Goal: Find contact information: Find contact information

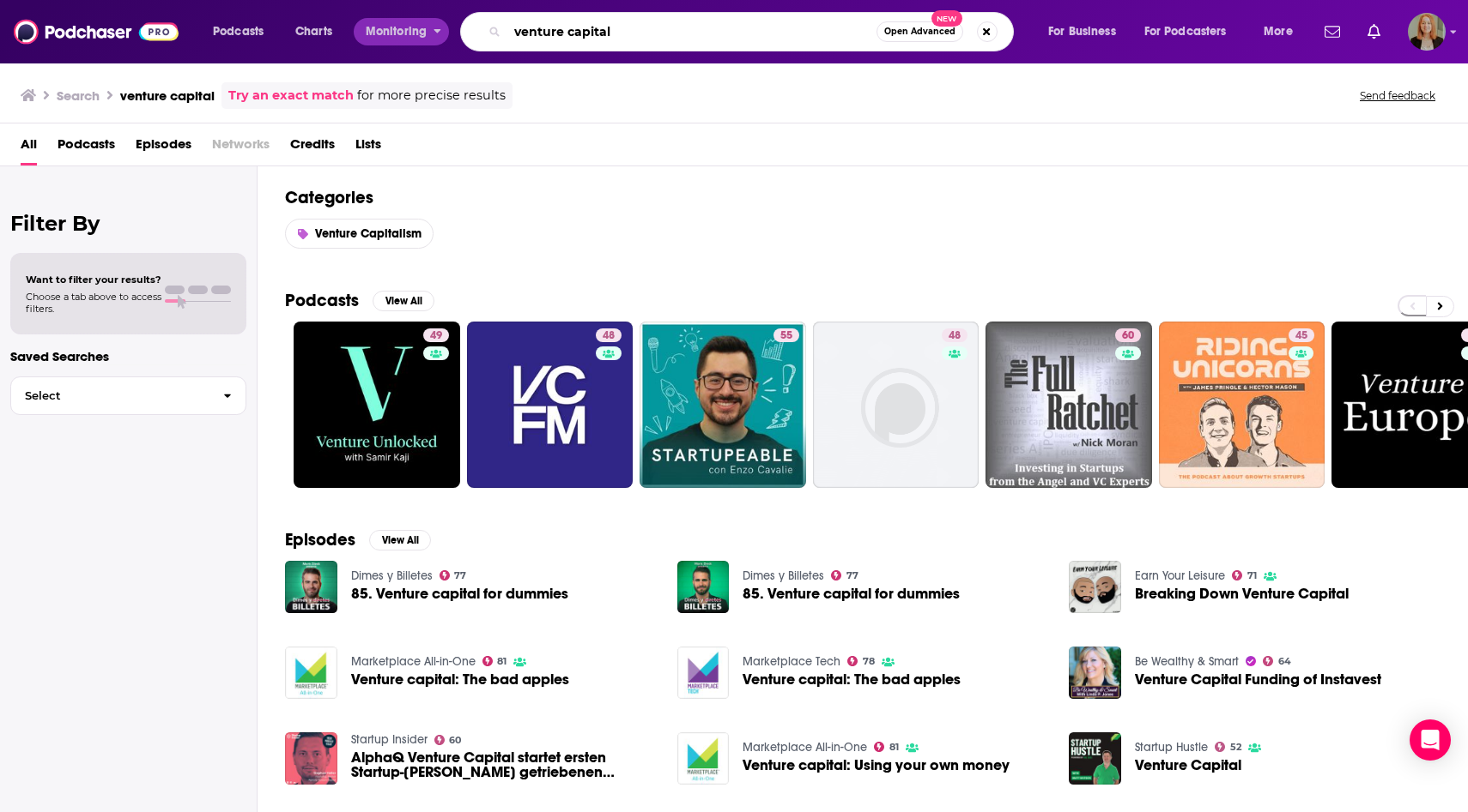
drag, startPoint x: 637, startPoint y: 37, endPoint x: 448, endPoint y: 33, distance: 189.0
click at [448, 33] on div "Podcasts Charts Monitoring venture capital Open Advanced New For Business For P…" at bounding box center [754, 31] width 1108 height 40
type input "theskimm"
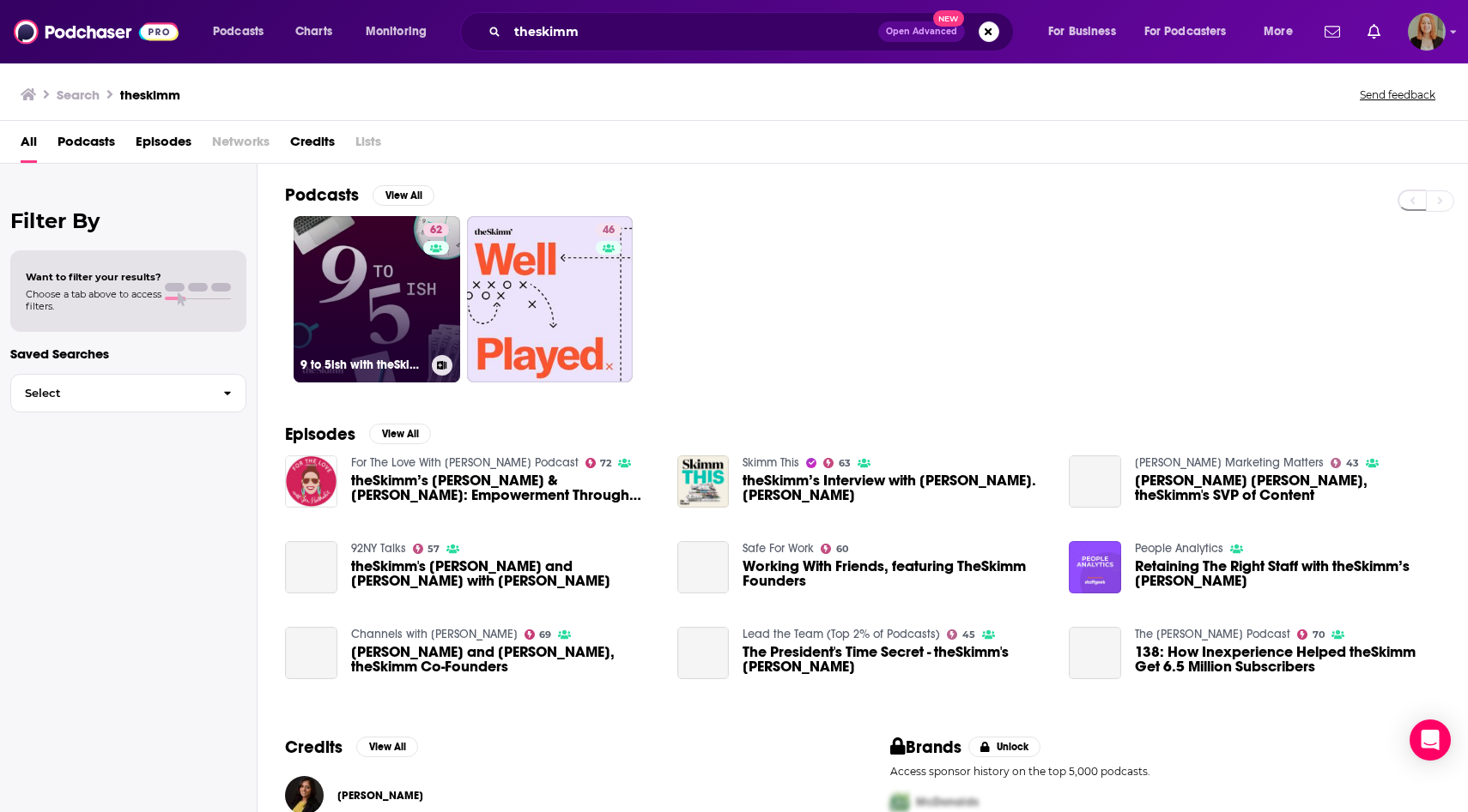
click at [396, 272] on link "62 9 to 5ish with theSkimm" at bounding box center [376, 299] width 166 height 166
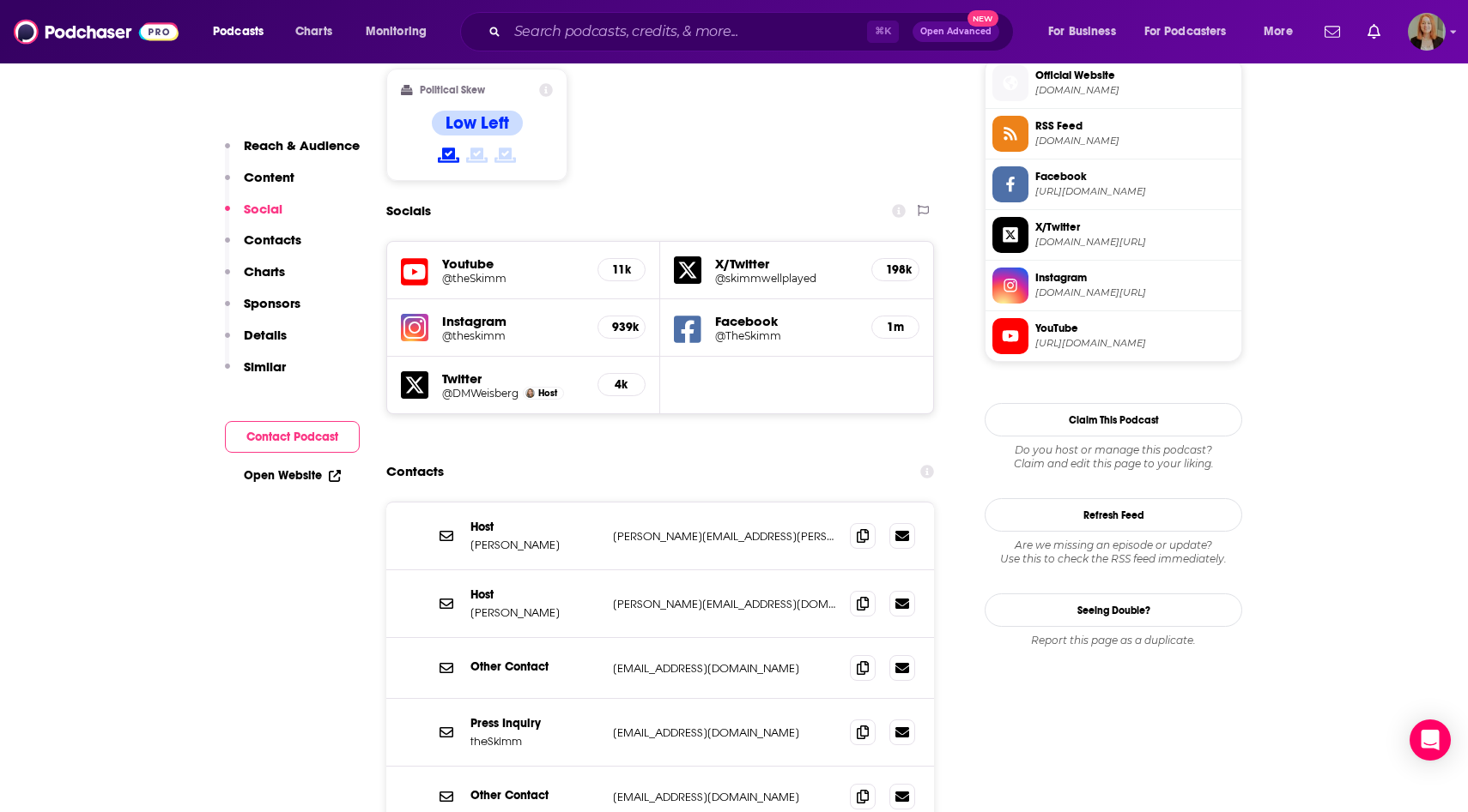
scroll to position [1397, 0]
drag, startPoint x: 470, startPoint y: 419, endPoint x: 839, endPoint y: 448, distance: 370.1
click at [839, 504] on div "Host [PERSON_NAME] [PERSON_NAME][EMAIL_ADDRESS][PERSON_NAME][DOMAIN_NAME] [PERS…" at bounding box center [660, 538] width 548 height 68
copy div "Host [PERSON_NAME] [PERSON_NAME][EMAIL_ADDRESS][PERSON_NAME][DOMAIN_NAME]"
click at [584, 23] on input "Search podcasts, credits, & more..." at bounding box center [687, 32] width 360 height 27
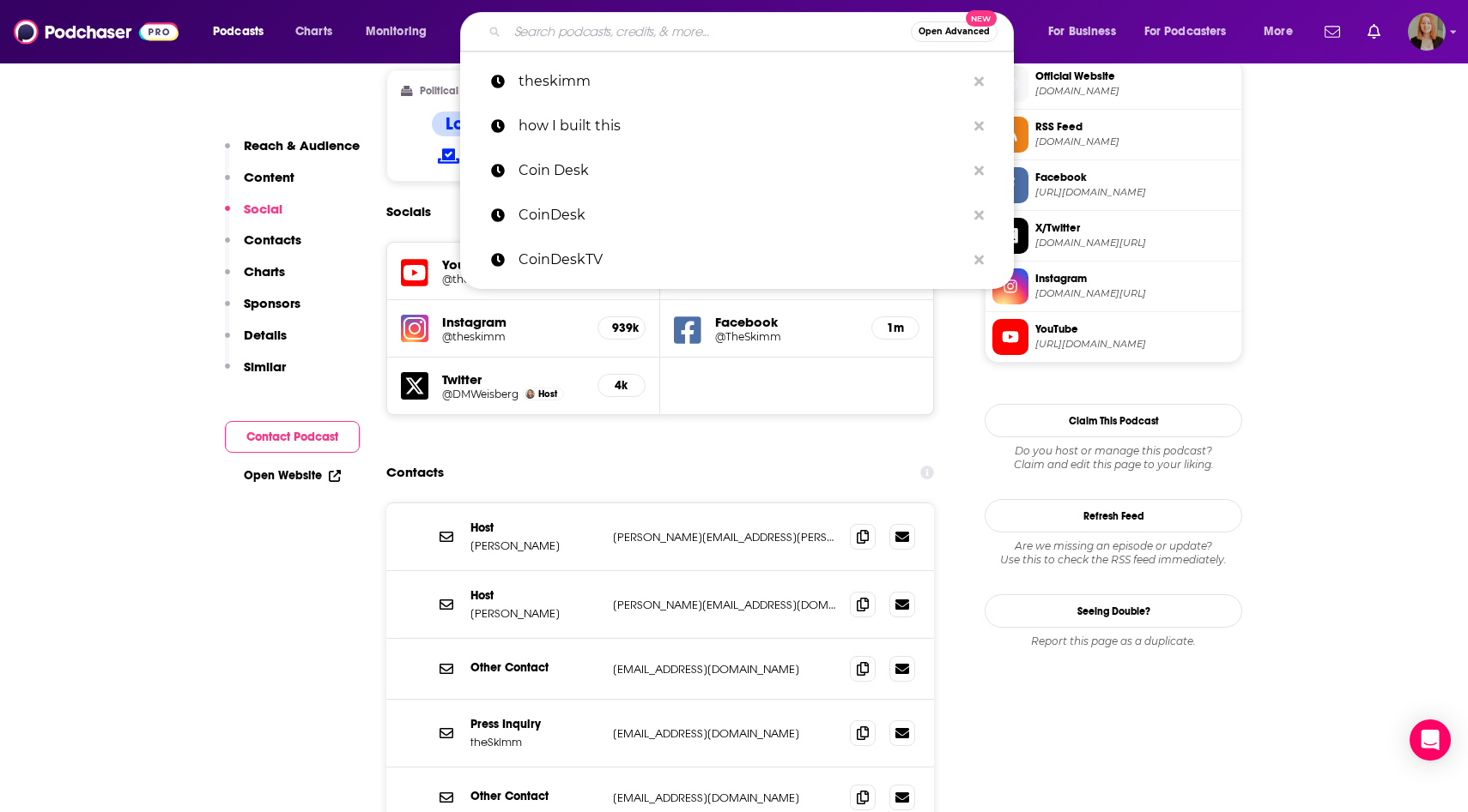
paste input "Powerhouse Women"
type input "Powerhouse Women"
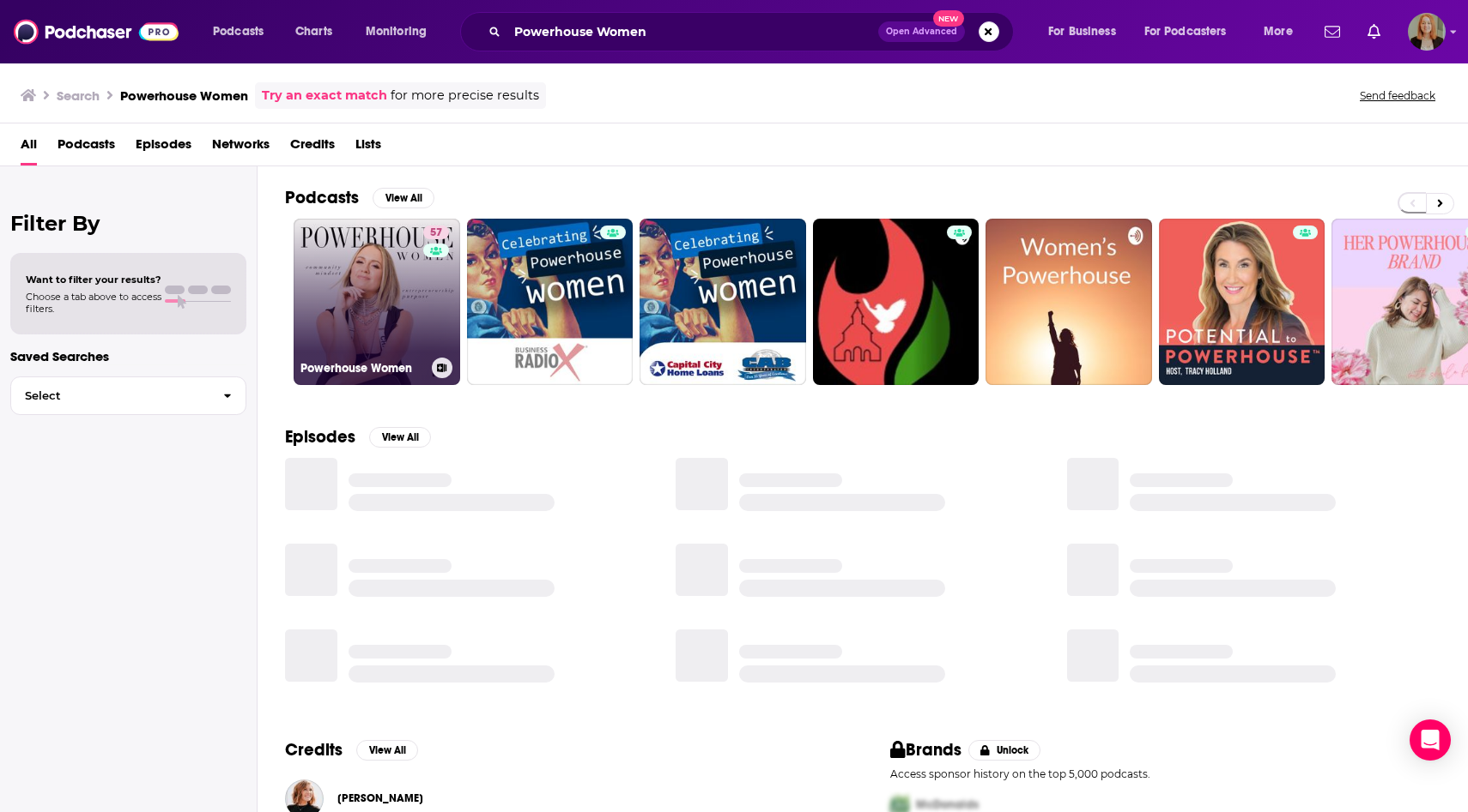
click at [373, 295] on link "57 Powerhouse Women" at bounding box center [376, 301] width 166 height 166
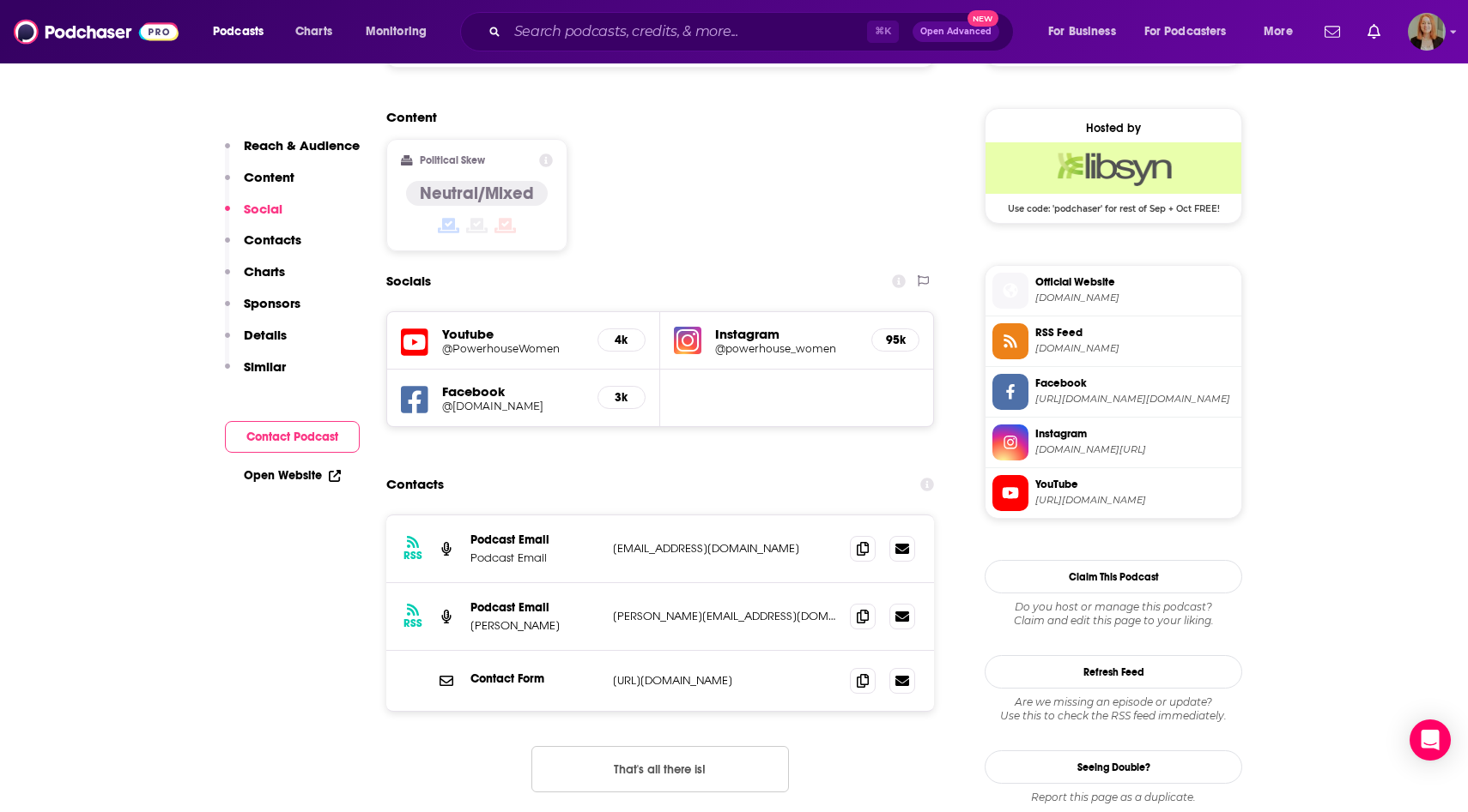
scroll to position [1345, 0]
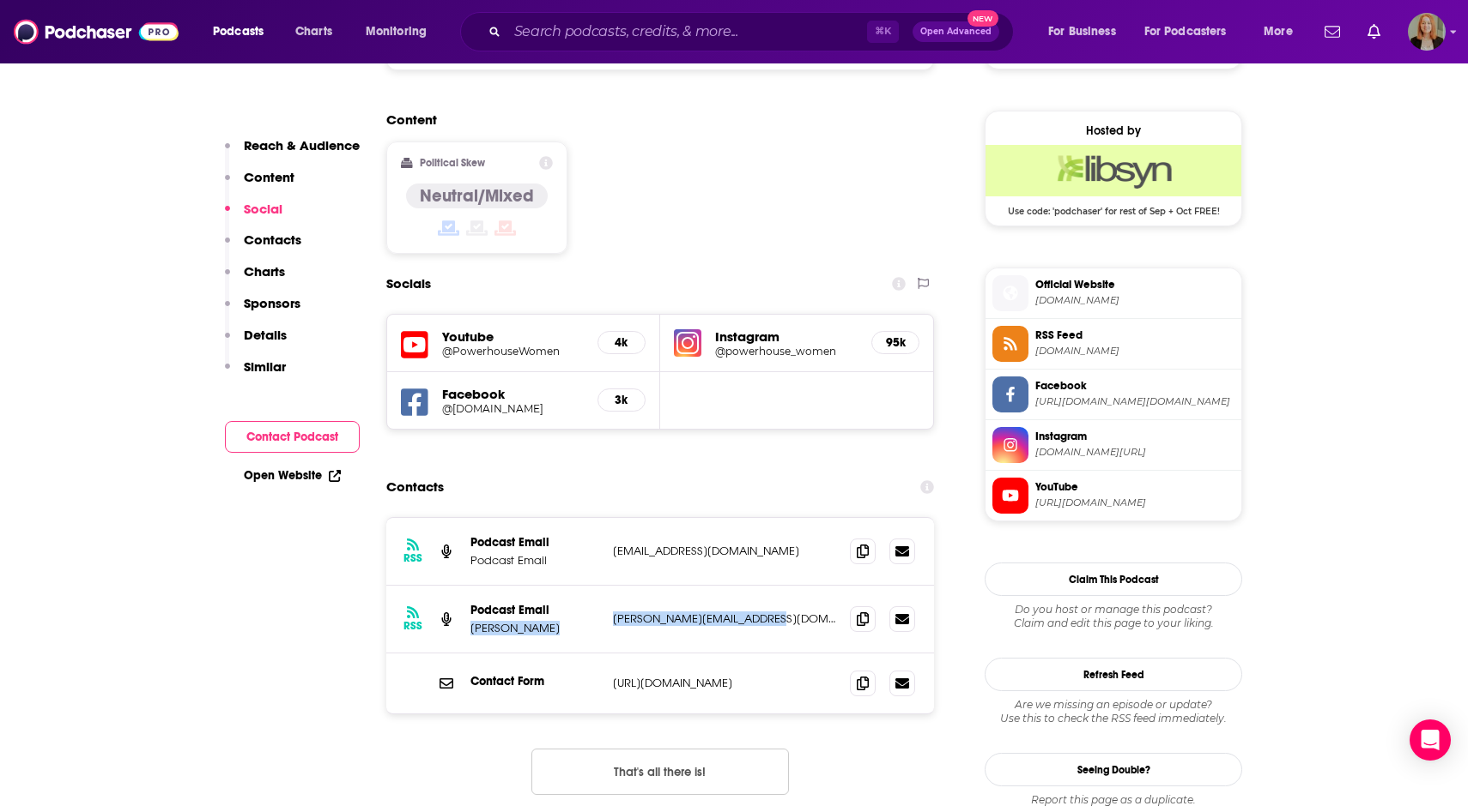
drag, startPoint x: 801, startPoint y: 514, endPoint x: 470, endPoint y: 522, distance: 331.1
click at [0, 0] on div "Podcast Email Lindsey Schwartz [EMAIL_ADDRESS][DOMAIN_NAME] [PERSON_NAME][EMAIL…" at bounding box center [0, 0] width 0 height 0
copy div "Lindsey Schwartz [EMAIL_ADDRESS][DOMAIN_NAME]"
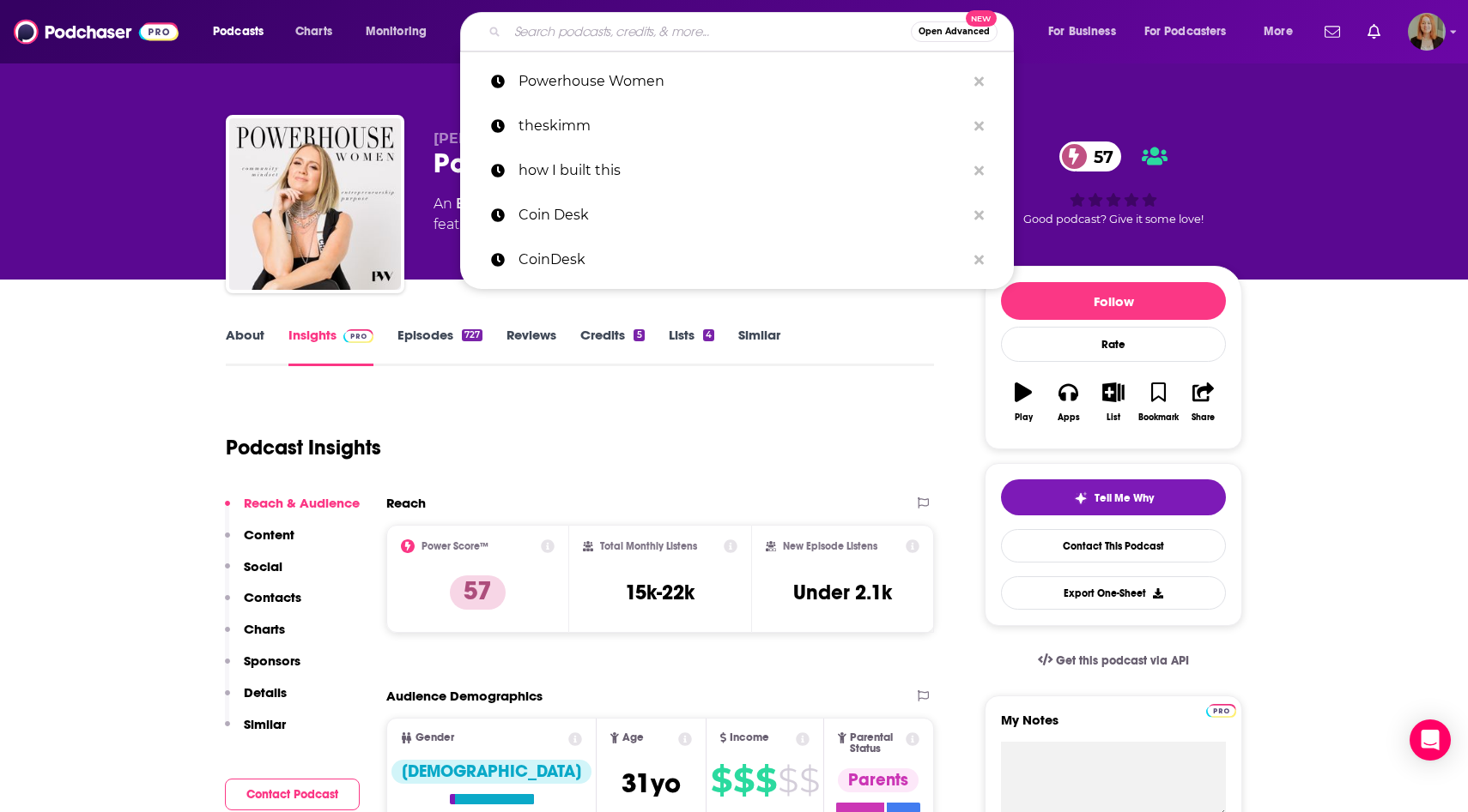
click at [541, 31] on input "Search podcasts, credits, & more..." at bounding box center [708, 32] width 404 height 27
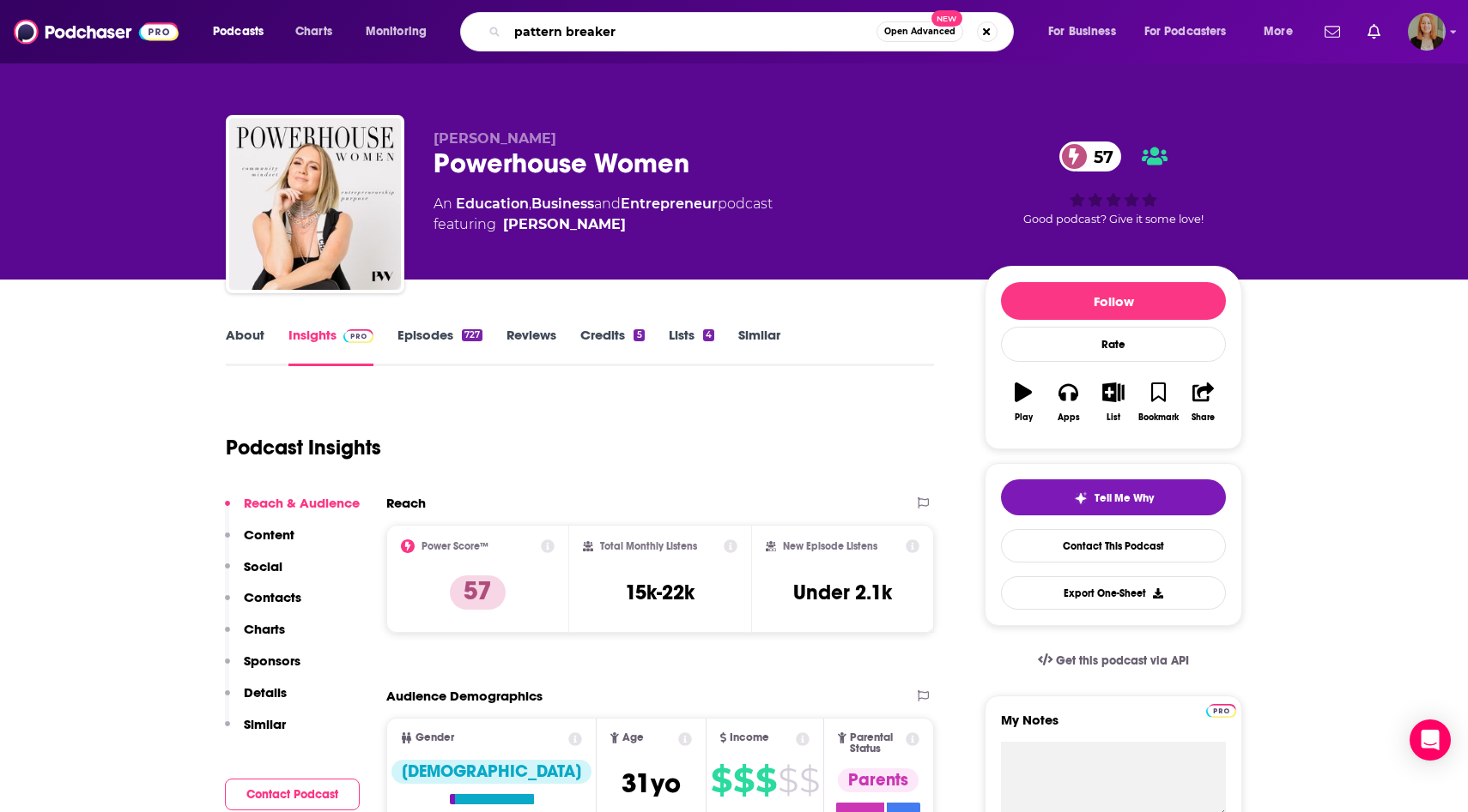
type input "pattern breakers"
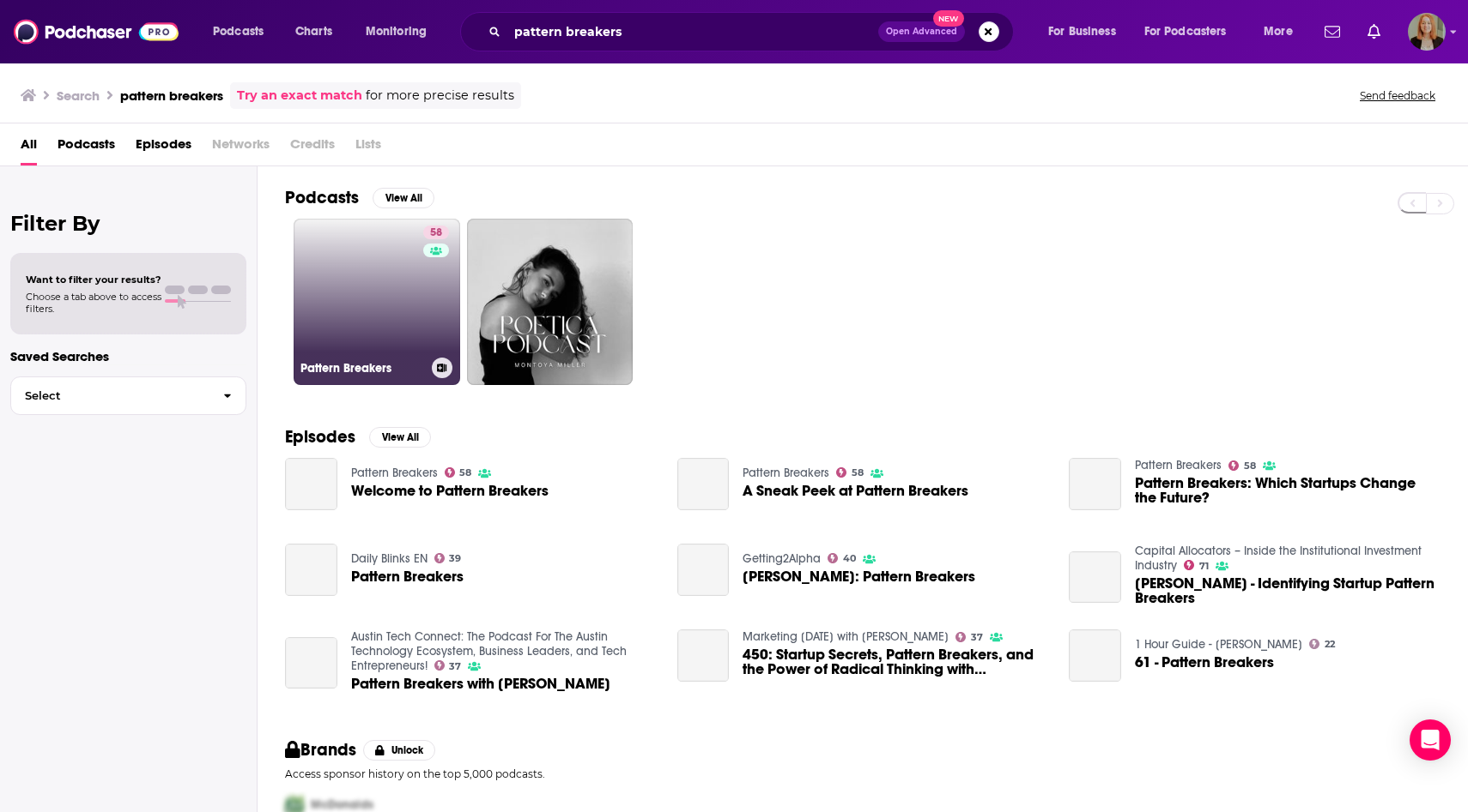
click at [394, 278] on link "58 Pattern Breakers" at bounding box center [376, 301] width 166 height 166
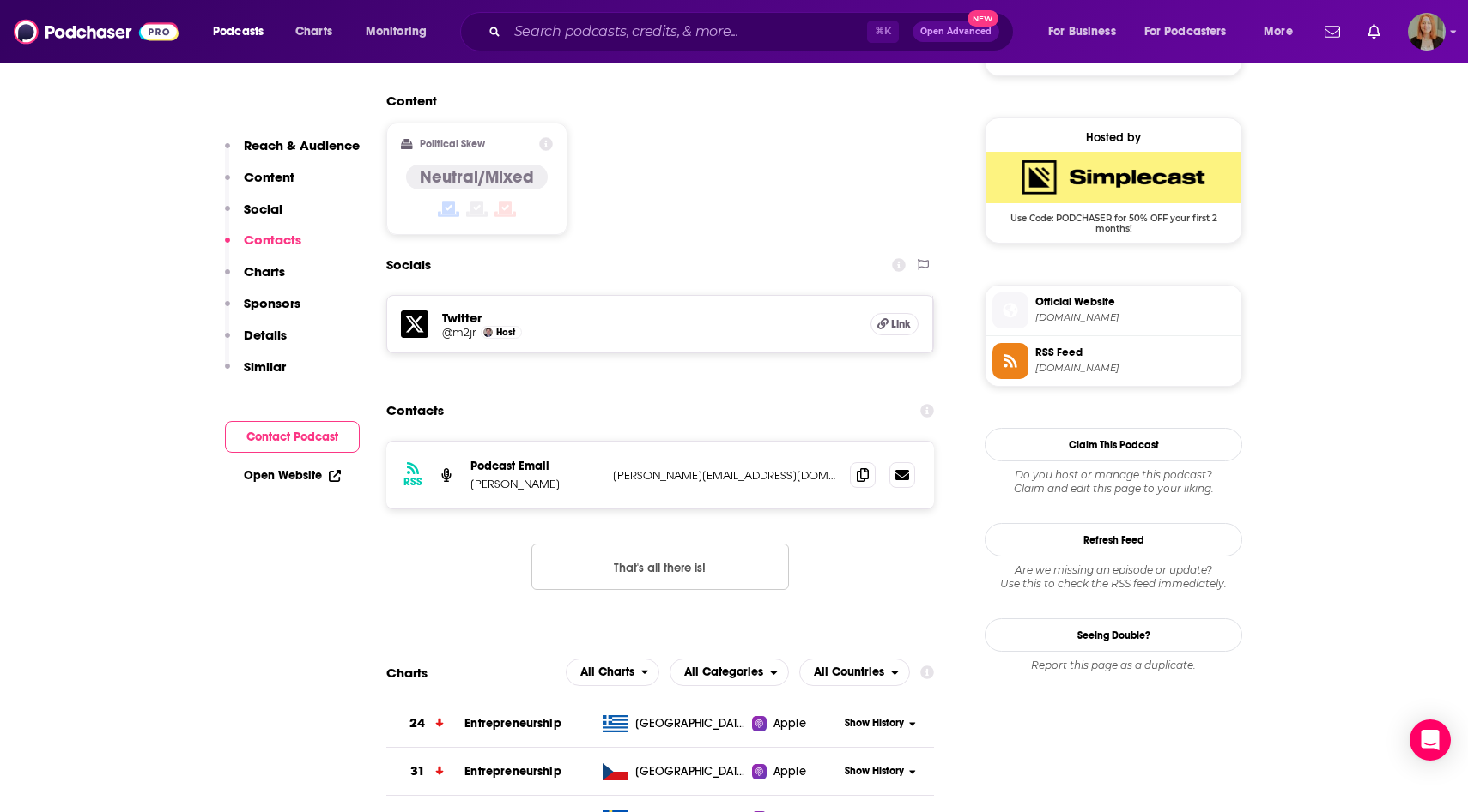
scroll to position [1337, 0]
drag, startPoint x: 748, startPoint y: 378, endPoint x: 470, endPoint y: 385, distance: 278.1
click at [0, 0] on div "Podcast Email [PERSON_NAME] [PERSON_NAME][EMAIL_ADDRESS][DOMAIN_NAME] [PERSON_N…" at bounding box center [0, 0] width 0 height 0
copy div "[PERSON_NAME] [PERSON_NAME][EMAIL_ADDRESS][DOMAIN_NAME]"
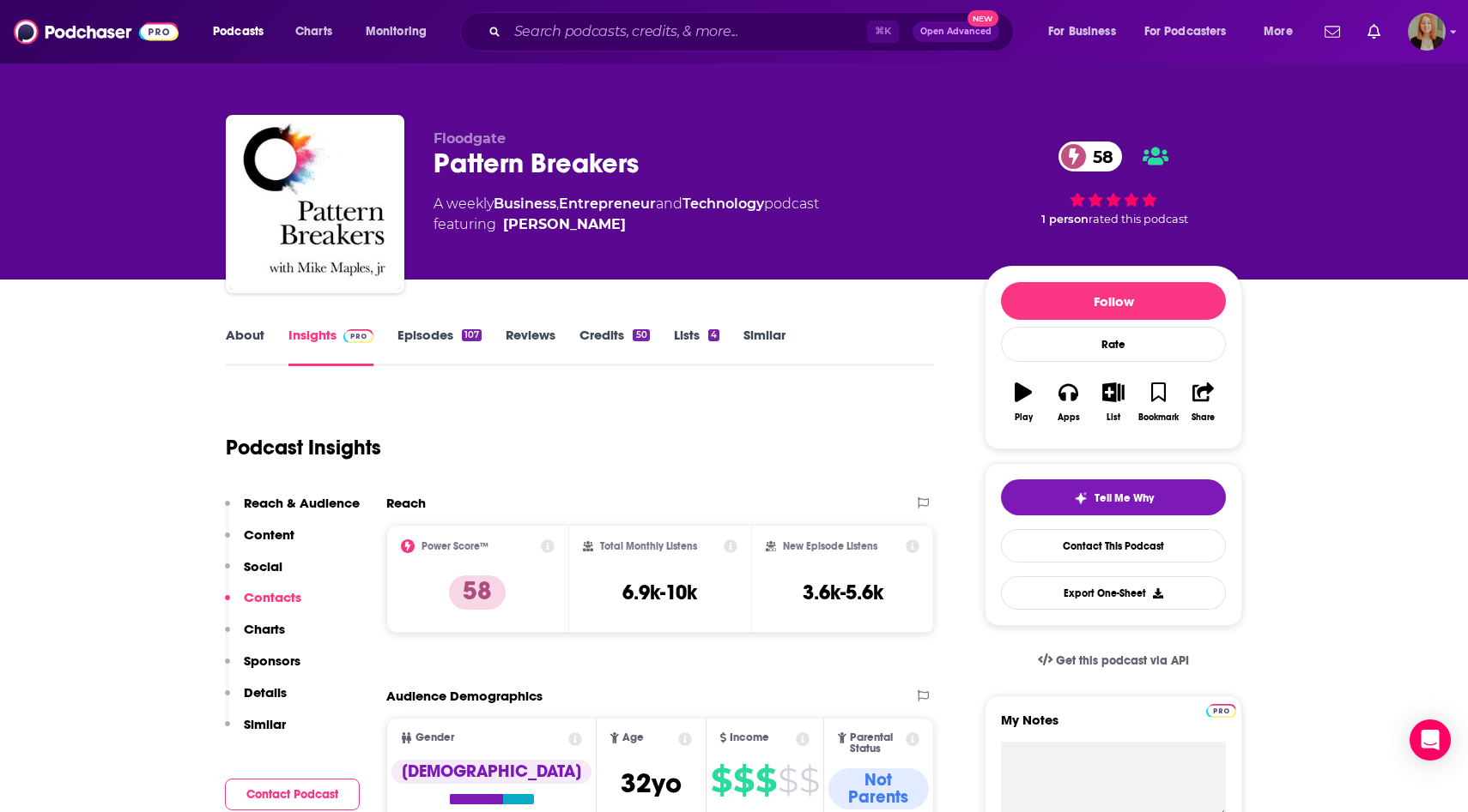
click at [248, 334] on link "About" at bounding box center [245, 346] width 39 height 40
